Goal: Information Seeking & Learning: Find specific fact

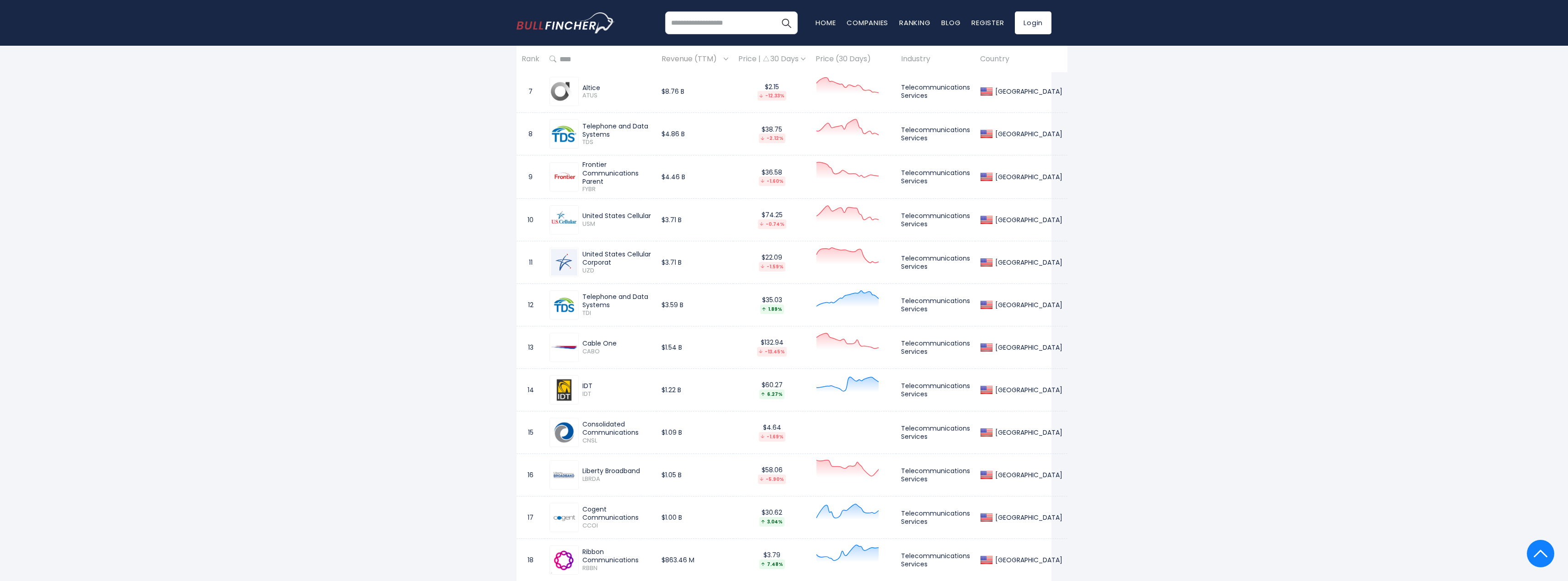
scroll to position [731, 0]
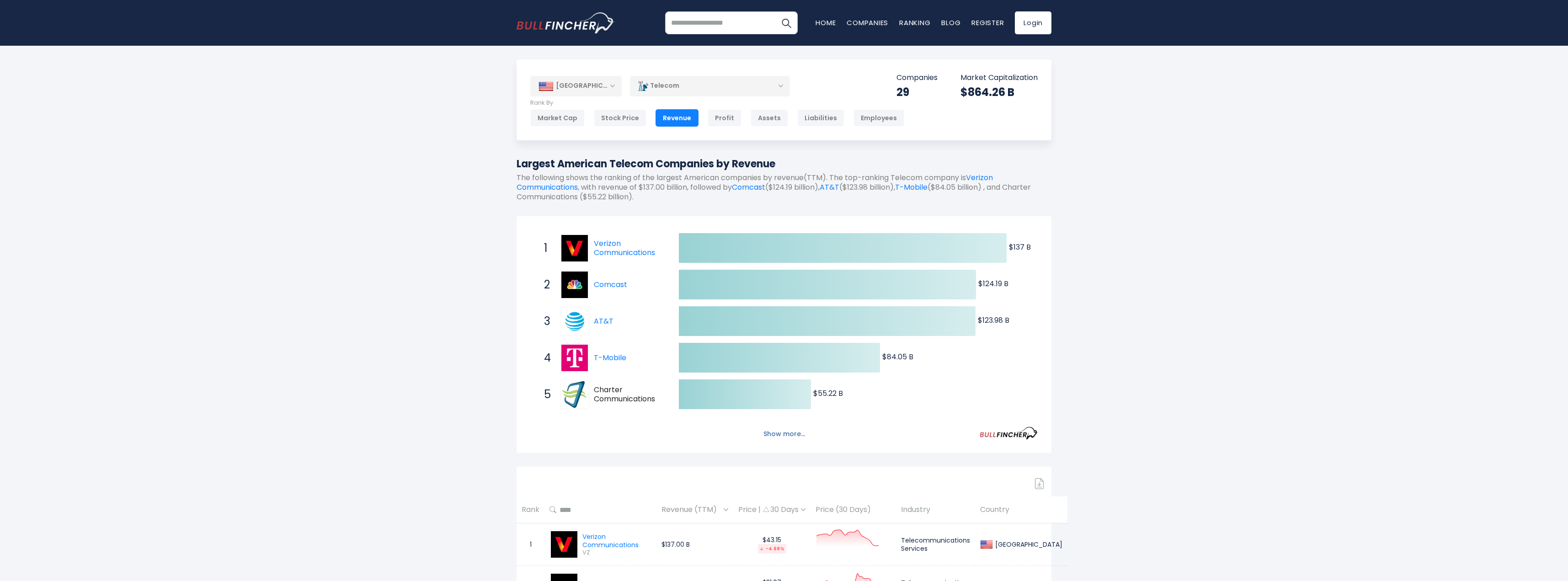
click at [763, 431] on button "Show more..." at bounding box center [784, 434] width 52 height 15
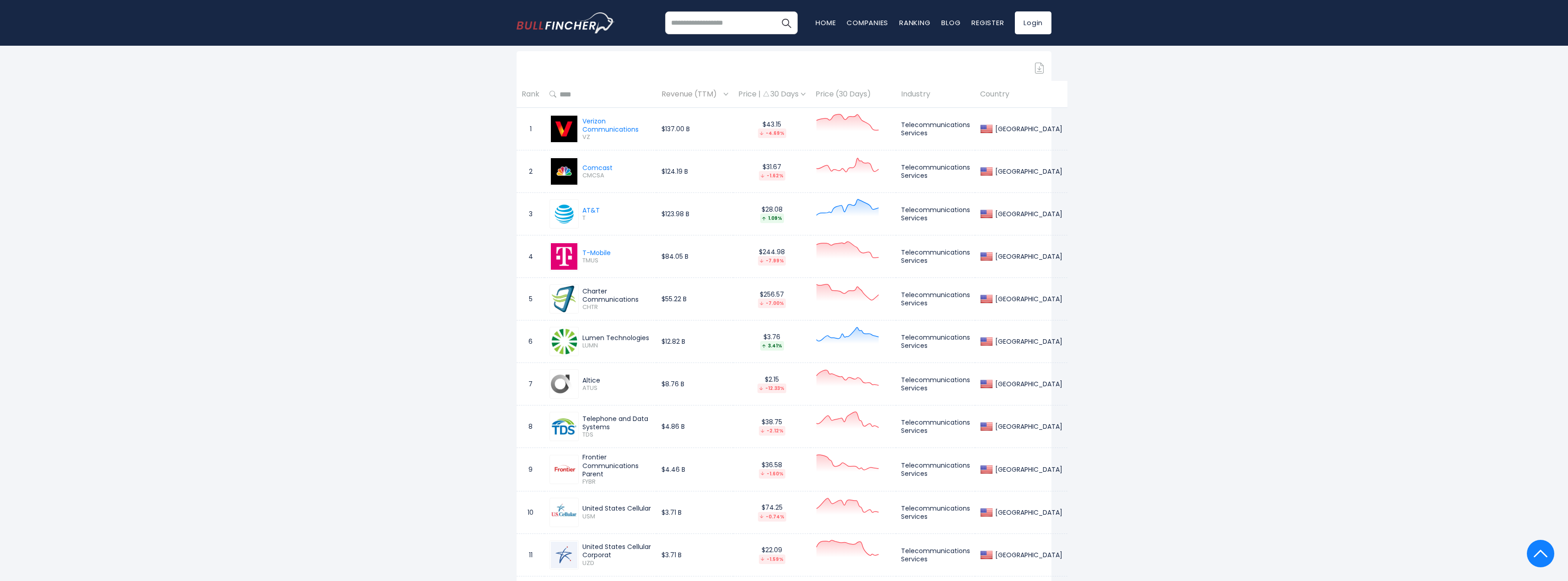
scroll to position [594, 0]
drag, startPoint x: 609, startPoint y: 380, endPoint x: 584, endPoint y: 381, distance: 25.0
click at [584, 381] on div "Altice" at bounding box center [616, 381] width 69 height 9
copy div "Altice"
